Goal: Find specific page/section: Find specific page/section

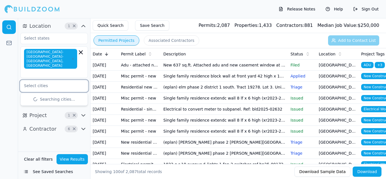
click at [44, 81] on input "text" at bounding box center [51, 86] width 60 height 10
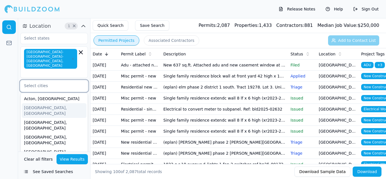
click at [40, 103] on div "[GEOGRAPHIC_DATA], [GEOGRAPHIC_DATA]" at bounding box center [54, 110] width 65 height 15
click at [41, 103] on div "[GEOGRAPHIC_DATA], [GEOGRAPHIC_DATA]" at bounding box center [54, 110] width 65 height 15
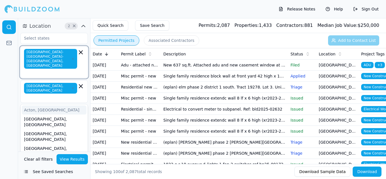
click at [80, 53] on icon "button" at bounding box center [80, 52] width 3 height 3
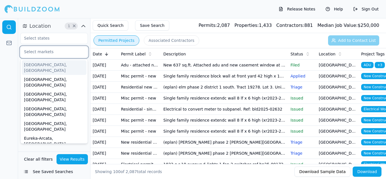
click at [43, 49] on input "text" at bounding box center [51, 52] width 60 height 10
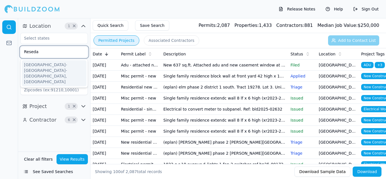
click at [53, 53] on input "Reseda" at bounding box center [51, 52] width 60 height 10
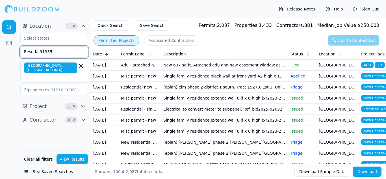
type input "Reseda 91335"
click at [72, 159] on button "View Results" at bounding box center [72, 159] width 32 height 10
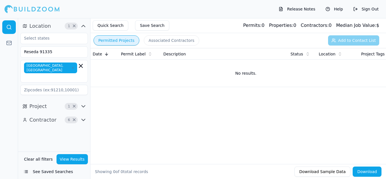
click at [36, 27] on span "Location" at bounding box center [39, 26] width 21 height 8
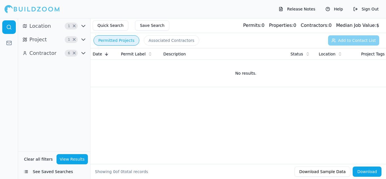
click at [84, 26] on icon "button" at bounding box center [83, 26] width 3 height 2
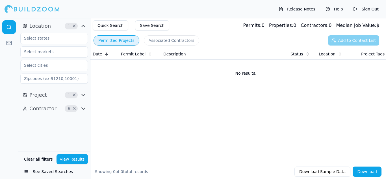
click at [34, 25] on span "Location" at bounding box center [39, 26] width 21 height 8
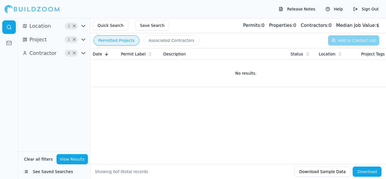
click at [37, 28] on span "Location" at bounding box center [39, 26] width 21 height 8
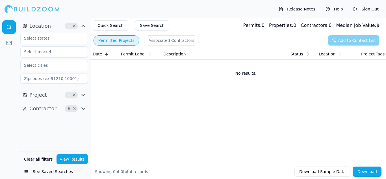
click at [85, 26] on icon "button" at bounding box center [83, 26] width 7 height 7
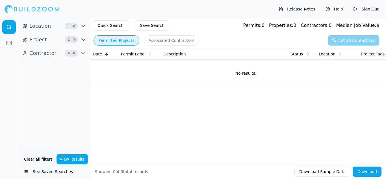
click at [70, 53] on span "6" at bounding box center [69, 53] width 6 height 6
